Goal: Communication & Community: Answer question/provide support

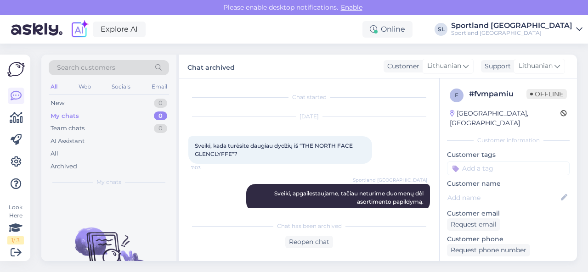
scroll to position [113, 0]
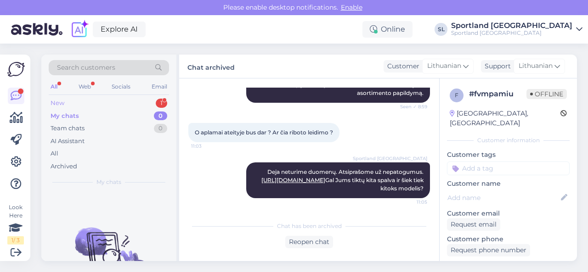
click at [127, 106] on div "New 1" at bounding box center [109, 103] width 120 height 13
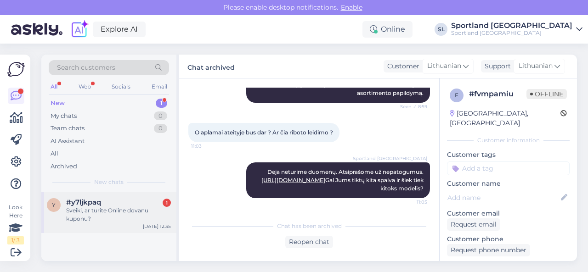
click at [104, 228] on div "y #y7ljkpaq 1 Sveiki, ar turite Online dovanu kuponu? [DATE] 12:35" at bounding box center [108, 212] width 135 height 41
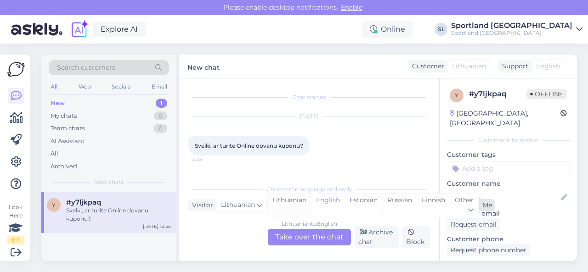
click at [285, 209] on div "Lithuanian" at bounding box center [289, 205] width 43 height 23
click at [291, 238] on div "Lithuanian to Lithuanian Take over the chat" at bounding box center [309, 237] width 83 height 17
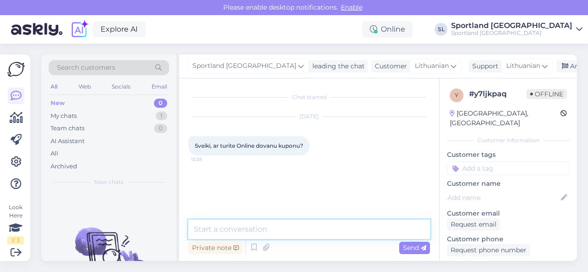
click at [279, 227] on textarea at bounding box center [309, 229] width 242 height 19
type textarea "Sveiki"
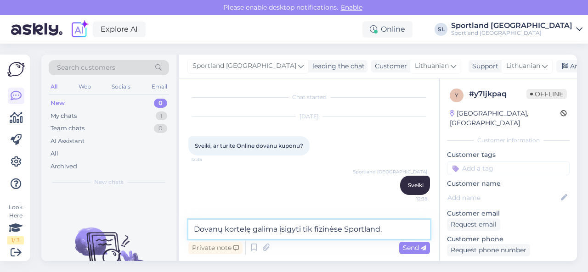
type textarea "Dovanų kortelę galima įsigyti tik fizinėse Sportland."
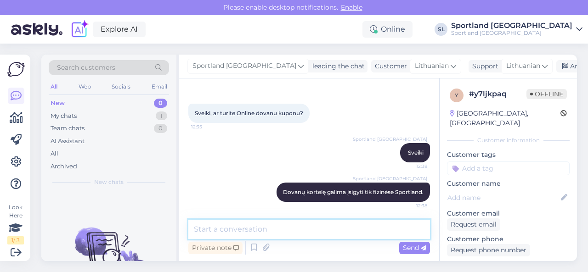
click at [294, 232] on textarea at bounding box center [309, 229] width 242 height 19
paste textarea "[URL][DOMAIN_NAME]"
type textarea "daugiau informacijos: [URL][DOMAIN_NAME]"
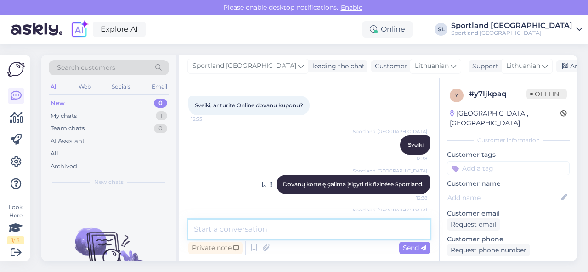
scroll to position [26, 0]
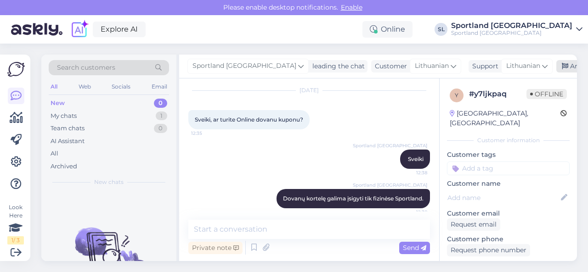
click at [556, 68] on div "Archive chat" at bounding box center [585, 66] width 58 height 12
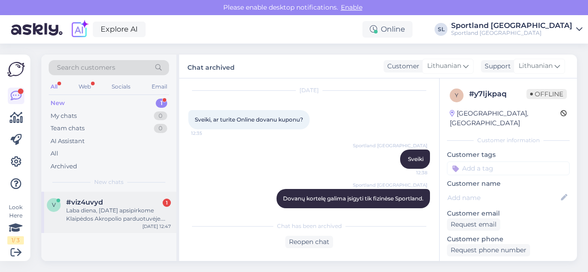
click at [113, 208] on div "Laba diena, [DATE] apsipirkome Klaipėdos Akropolio parduotuvėje. Grįžus į [GEOG…" at bounding box center [118, 215] width 105 height 17
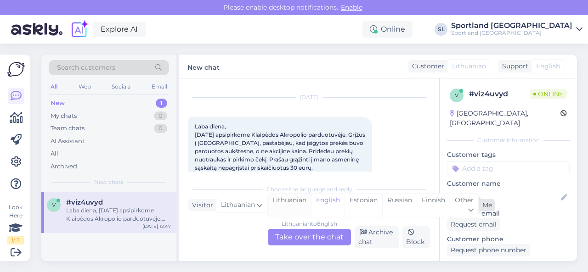
click at [282, 206] on div "Lithuanian" at bounding box center [289, 205] width 43 height 23
click at [292, 231] on div "Lithuanian to Lithuanian Take over the chat" at bounding box center [309, 237] width 83 height 17
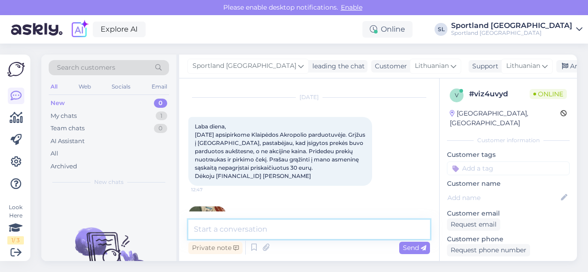
click at [291, 228] on textarea at bounding box center [309, 229] width 242 height 19
type textarea "Sveiki, dėkojame už Jūsų užklausą."
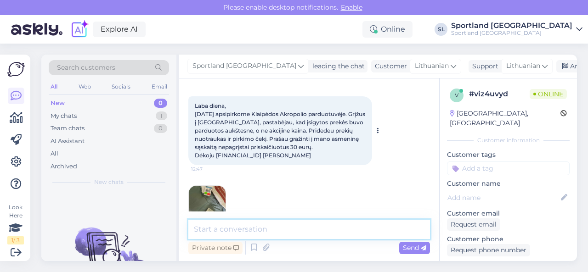
scroll to position [132, 0]
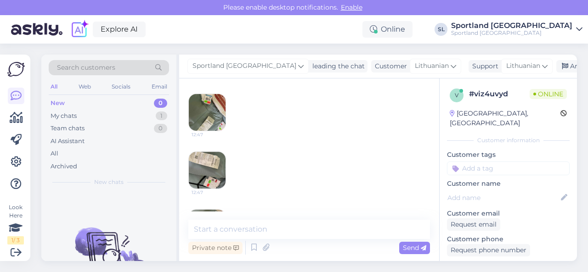
click at [210, 119] on img at bounding box center [207, 112] width 37 height 37
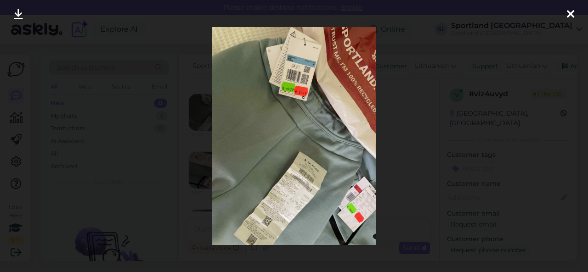
click at [395, 169] on div at bounding box center [294, 136] width 588 height 272
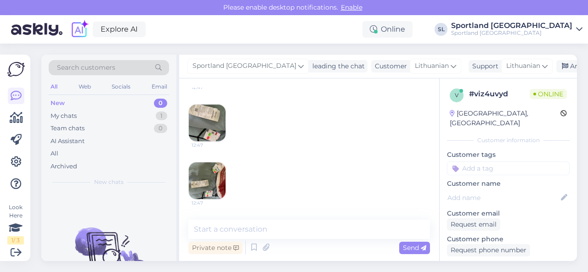
scroll to position [224, 0]
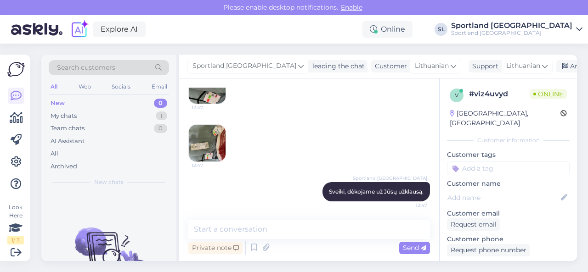
click at [215, 145] on img at bounding box center [207, 143] width 37 height 37
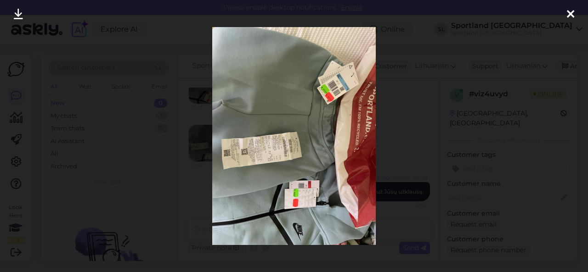
click at [415, 169] on div at bounding box center [294, 136] width 588 height 272
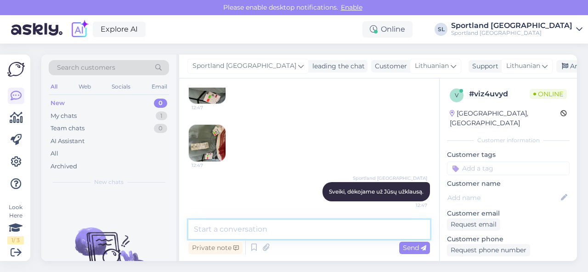
click at [326, 228] on textarea at bounding box center [309, 229] width 242 height 19
type textarea "g"
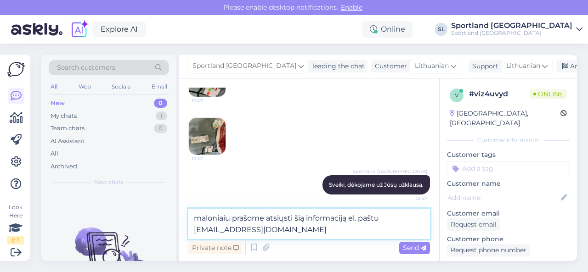
type textarea "maloniaiu prašome atsiųsti šią informaciją el. paštu [EMAIL_ADDRESS][DOMAIN_NAM…"
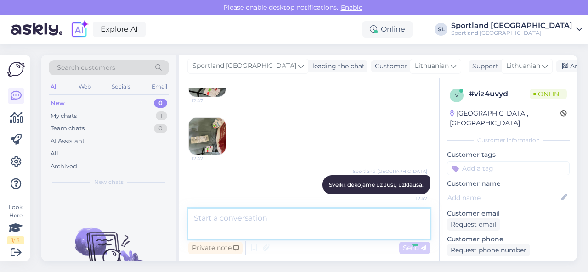
scroll to position [271, 0]
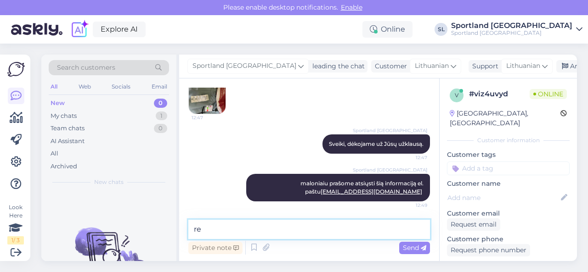
type textarea "r"
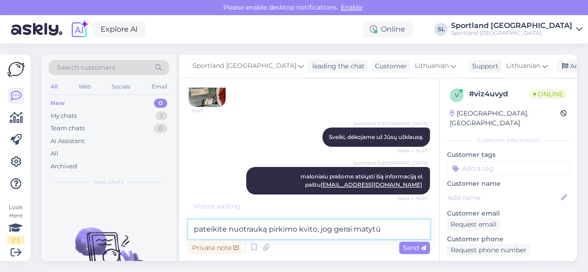
scroll to position [281, 0]
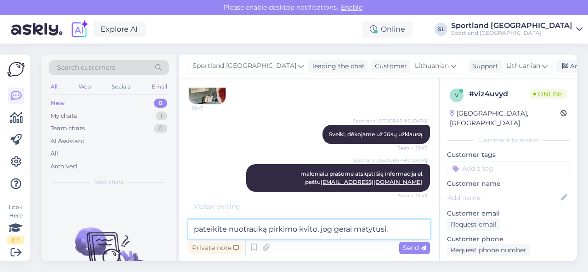
type textarea "pateikite nuotrauką pirkimo kvito, jog gerai matytusi."
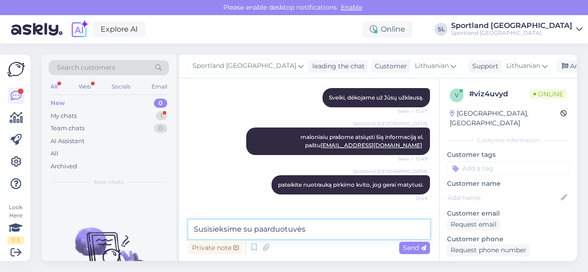
scroll to position [350, 0]
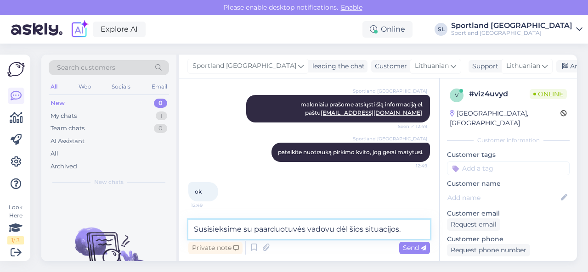
click at [261, 227] on textarea "Susisieksime su paarduotuvės vadovu dėl šios situacijos." at bounding box center [309, 229] width 242 height 19
type textarea "Susisieksime su parduotuvės vadovu dėl šios situacijos."
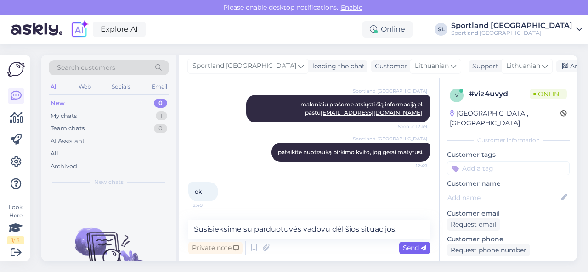
click at [408, 246] on span "Send" at bounding box center [414, 248] width 23 height 8
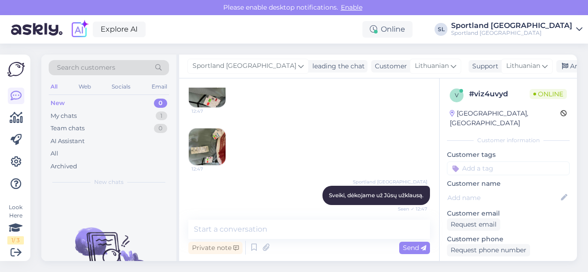
scroll to position [160, 0]
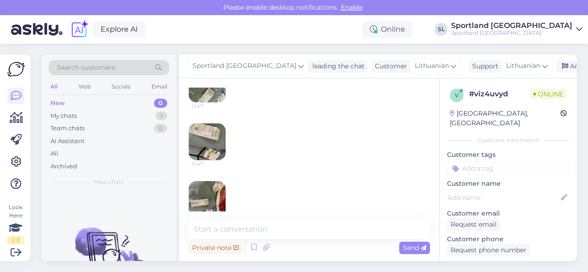
click at [212, 147] on img at bounding box center [207, 142] width 37 height 37
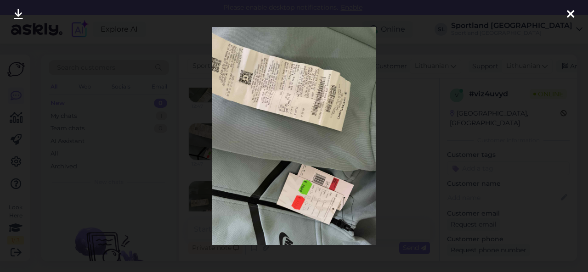
click at [408, 151] on div at bounding box center [294, 136] width 588 height 272
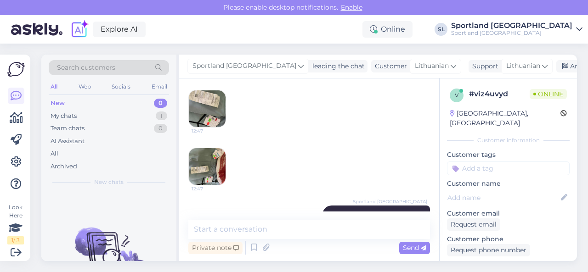
scroll to position [206, 0]
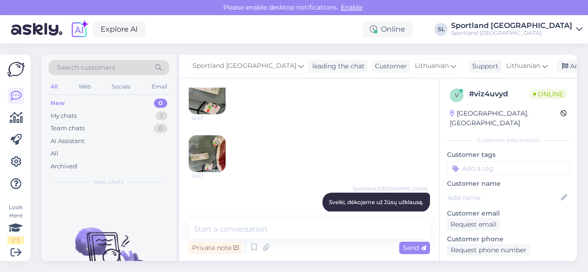
click at [209, 162] on img at bounding box center [207, 154] width 37 height 37
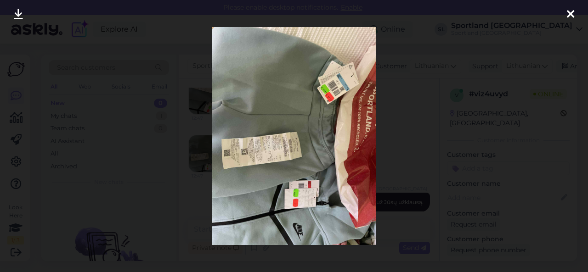
click at [430, 102] on div at bounding box center [294, 136] width 588 height 272
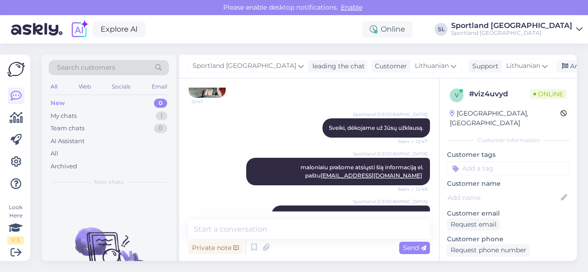
scroll to position [390, 0]
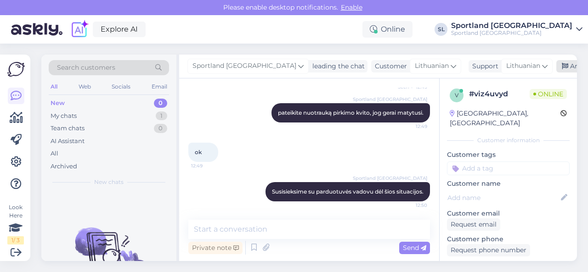
click at [556, 66] on div "Archive chat" at bounding box center [585, 66] width 58 height 12
